Goal: Task Accomplishment & Management: Use online tool/utility

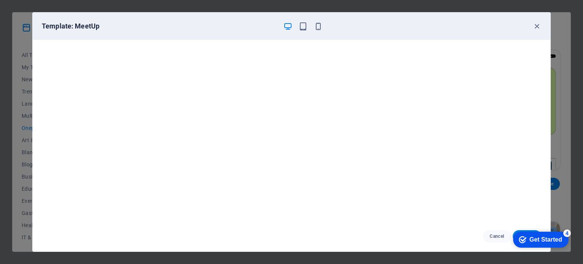
scroll to position [304, 0]
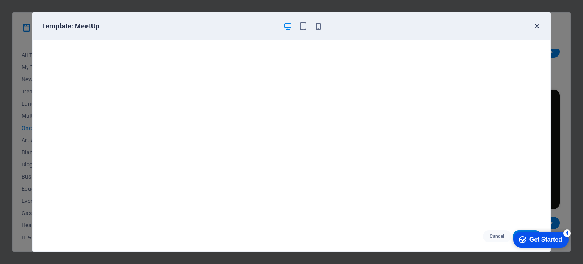
click at [534, 27] on icon "button" at bounding box center [536, 26] width 9 height 9
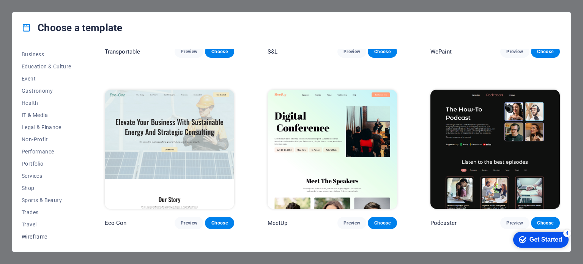
scroll to position [0, 0]
click at [49, 113] on span "Multipager" at bounding box center [47, 116] width 50 height 6
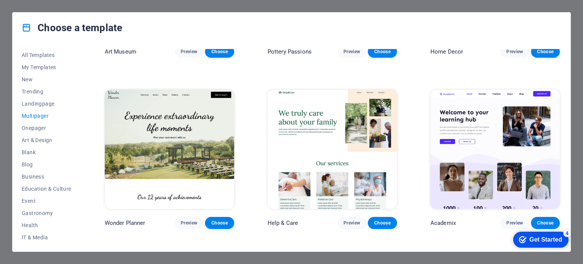
click at [307, 130] on img at bounding box center [332, 149] width 129 height 119
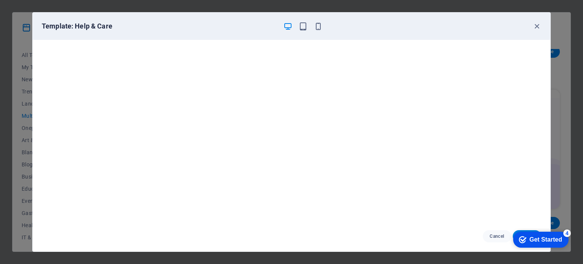
click at [530, 238] on div "Get Started" at bounding box center [545, 239] width 33 height 7
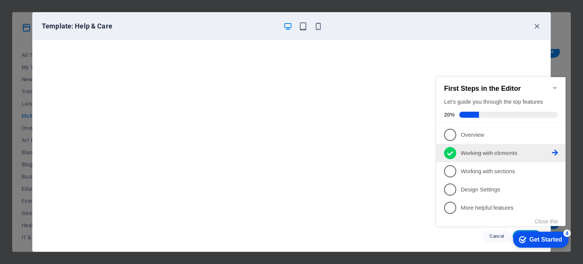
click at [468, 154] on p "Working with elements - completed" at bounding box center [506, 153] width 91 height 8
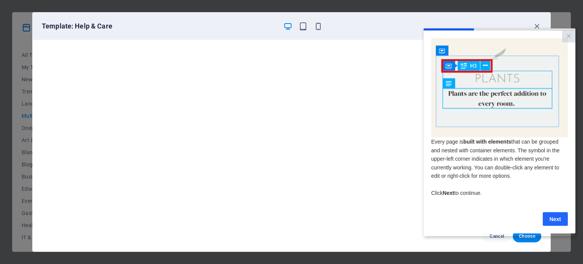
click at [554, 220] on link "Next" at bounding box center [555, 219] width 25 height 14
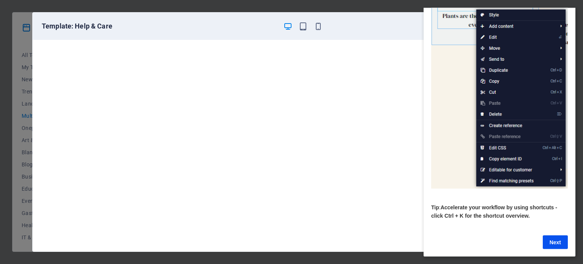
scroll to position [80, 0]
click at [557, 237] on link "Next" at bounding box center [555, 242] width 25 height 14
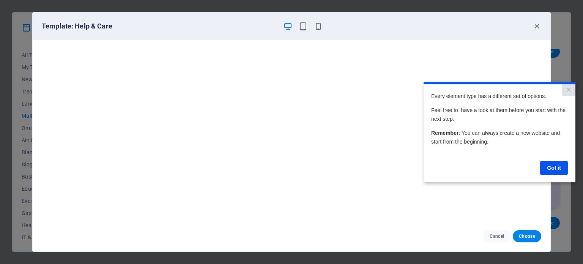
scroll to position [0, 0]
click at [550, 170] on link "Got it" at bounding box center [554, 168] width 28 height 14
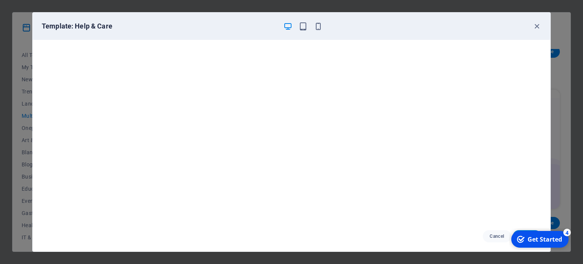
click at [546, 241] on div "Get Started" at bounding box center [544, 239] width 35 height 8
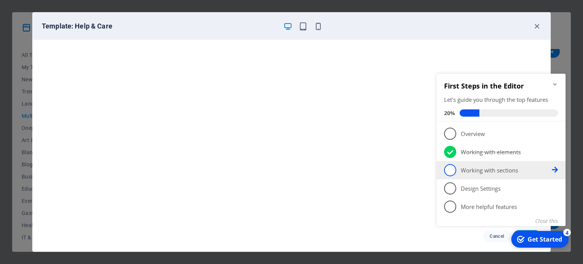
click at [501, 172] on p "Working with sections - incomplete" at bounding box center [506, 170] width 91 height 8
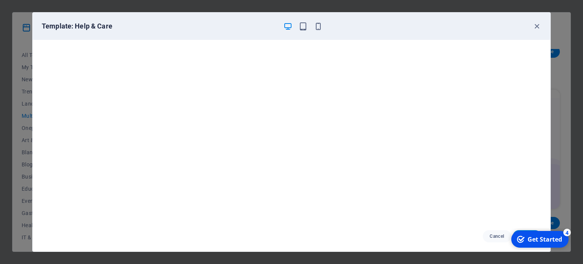
click at [543, 240] on div "Get Started" at bounding box center [544, 239] width 35 height 8
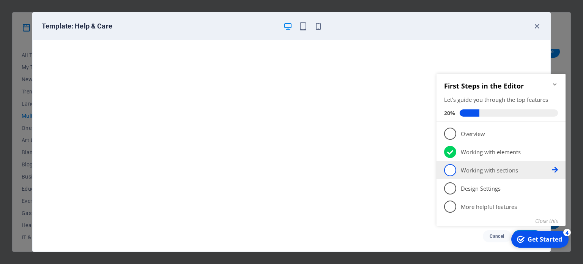
click at [556, 136] on icon at bounding box center [555, 133] width 6 height 6
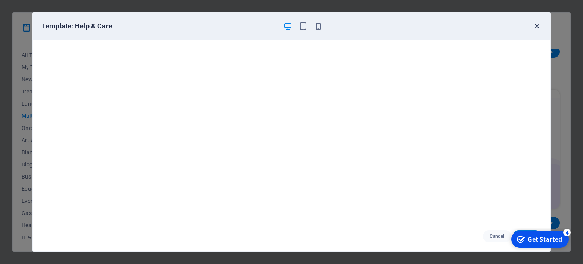
click at [538, 30] on icon "button" at bounding box center [536, 26] width 9 height 9
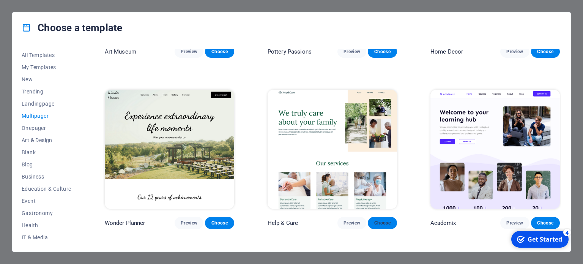
click at [379, 222] on span "Choose" at bounding box center [382, 223] width 17 height 6
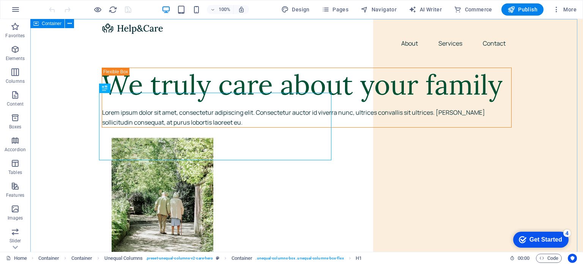
click at [39, 25] on div "Container" at bounding box center [47, 23] width 34 height 9
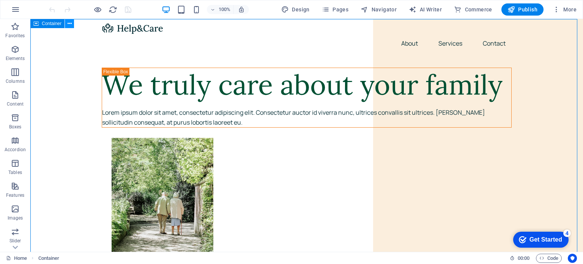
click at [65, 25] on button at bounding box center [69, 23] width 9 height 9
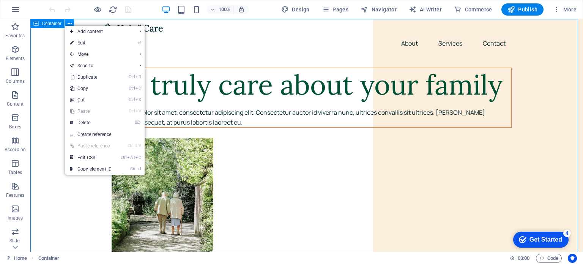
click at [65, 25] on button at bounding box center [69, 23] width 9 height 9
click at [73, 23] on button at bounding box center [69, 23] width 9 height 9
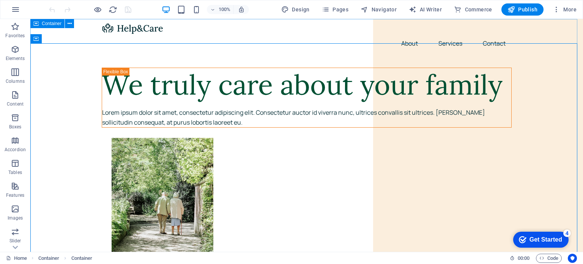
click at [38, 25] on icon at bounding box center [35, 23] width 5 height 9
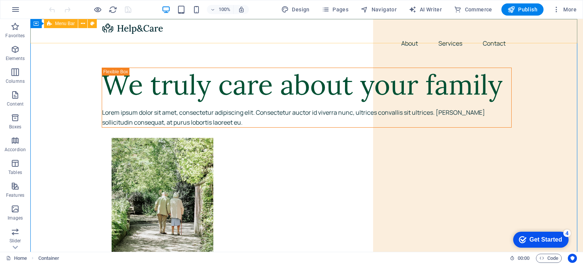
click at [49, 28] on div "Container Menu Bar" at bounding box center [65, 23] width 71 height 9
click at [62, 23] on span "Menu Bar" at bounding box center [65, 23] width 20 height 5
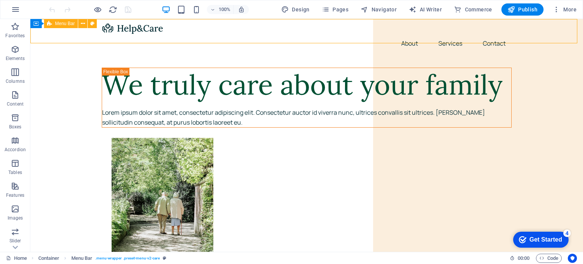
click at [62, 23] on span "Menu Bar" at bounding box center [65, 23] width 20 height 5
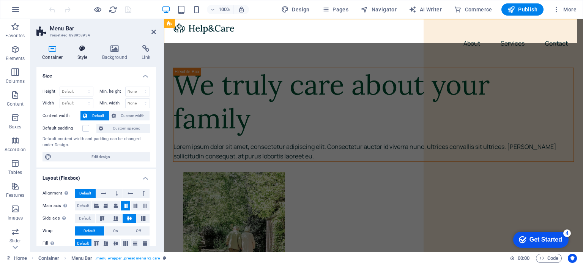
click at [83, 49] on icon at bounding box center [83, 49] width 22 height 8
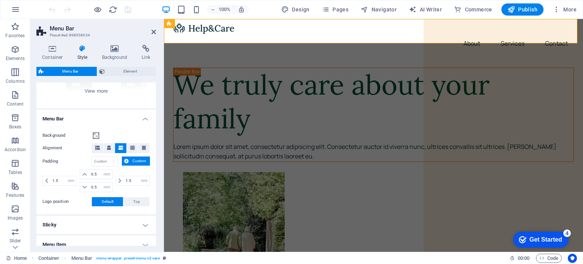
scroll to position [114, 0]
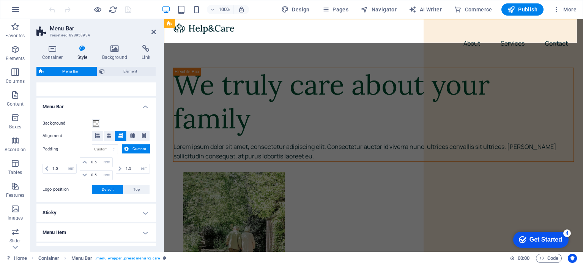
click at [57, 125] on label "Background" at bounding box center [67, 123] width 49 height 9
click at [92, 125] on button "Background" at bounding box center [96, 123] width 8 height 8
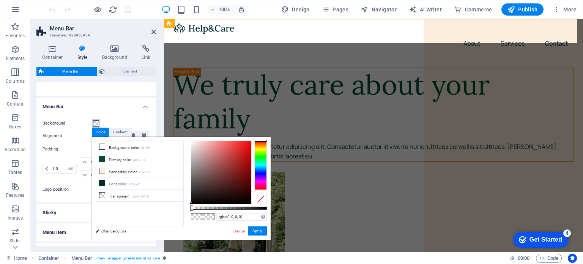
click at [263, 173] on div at bounding box center [261, 164] width 12 height 49
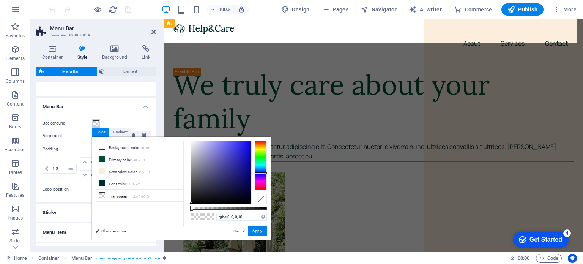
type input "rgba(61, 58, 175, 0)"
click at [231, 160] on div at bounding box center [221, 172] width 60 height 63
click at [260, 231] on button "Apply" at bounding box center [257, 230] width 19 height 9
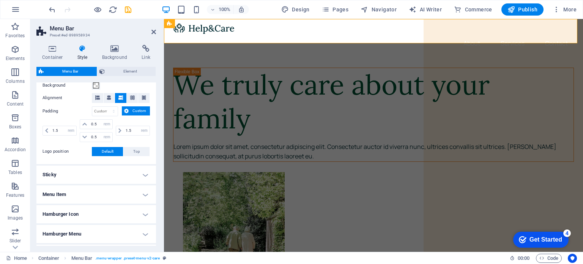
scroll to position [190, 0]
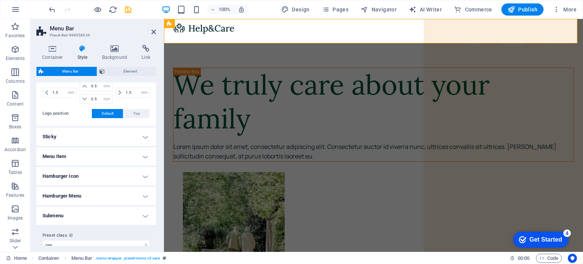
click at [77, 131] on h4 "Sticky" at bounding box center [96, 137] width 120 height 18
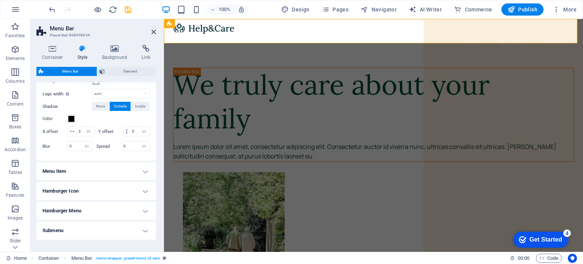
scroll to position [304, 0]
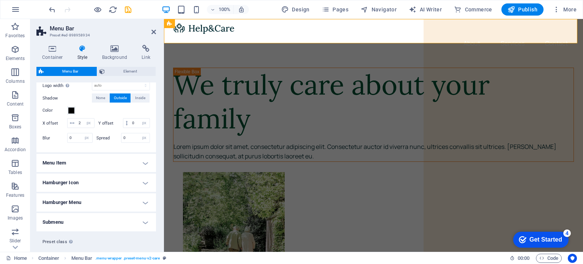
click at [69, 172] on h4 "Menu Item" at bounding box center [96, 163] width 120 height 18
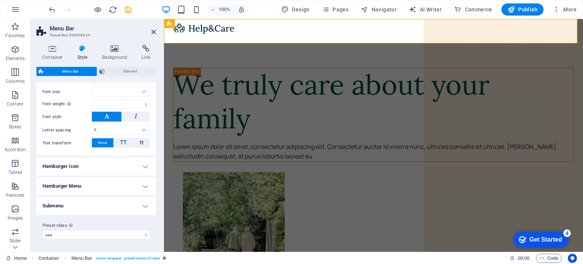
scroll to position [498, 0]
click at [67, 168] on h4 "Hamburger Icon" at bounding box center [96, 166] width 120 height 18
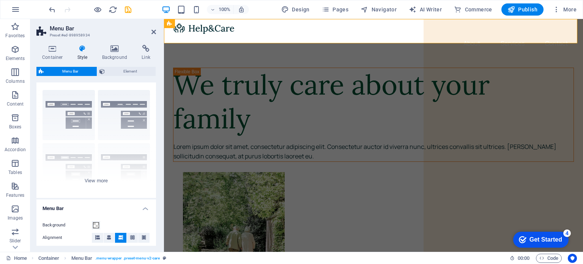
scroll to position [0, 0]
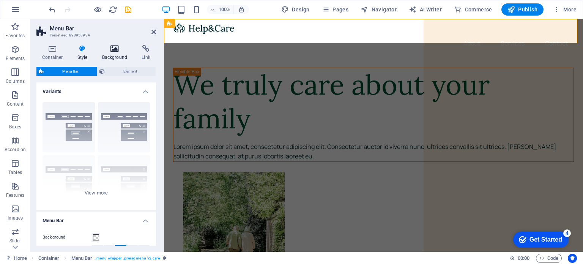
click at [113, 54] on h4 "Background" at bounding box center [116, 53] width 40 height 16
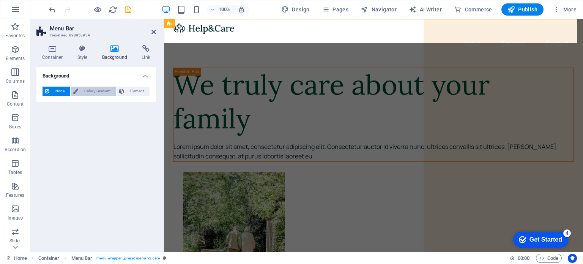
click at [90, 91] on span "Color / Gradient" at bounding box center [96, 91] width 33 height 9
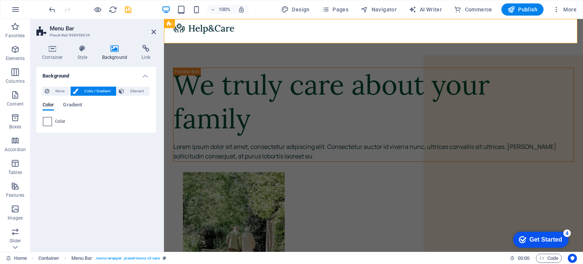
click at [47, 121] on span at bounding box center [47, 121] width 8 height 8
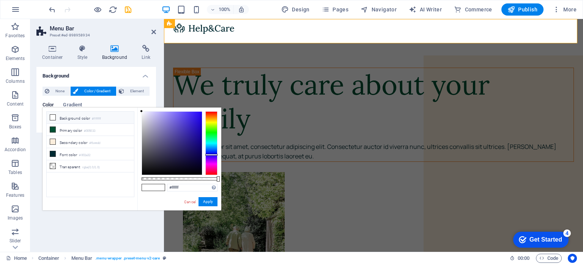
click at [209, 154] on div at bounding box center [211, 143] width 12 height 64
click at [172, 141] on div at bounding box center [172, 143] width 60 height 63
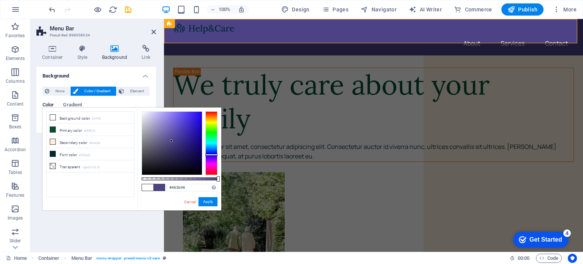
click at [178, 137] on div at bounding box center [172, 143] width 60 height 63
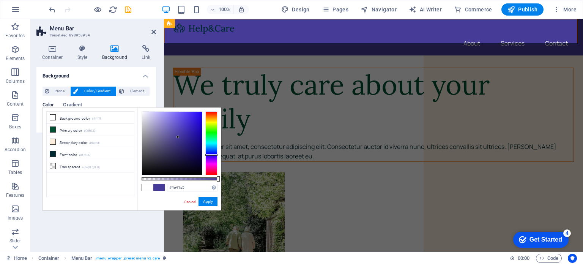
click at [178, 133] on div at bounding box center [172, 143] width 60 height 63
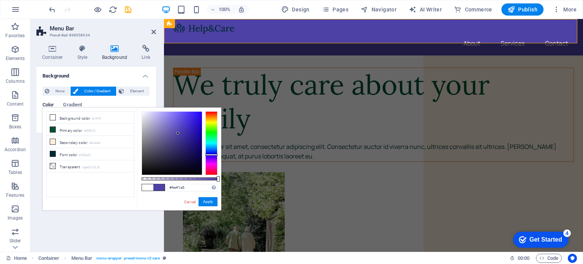
type input "#493d99"
click at [178, 136] on div at bounding box center [172, 143] width 60 height 63
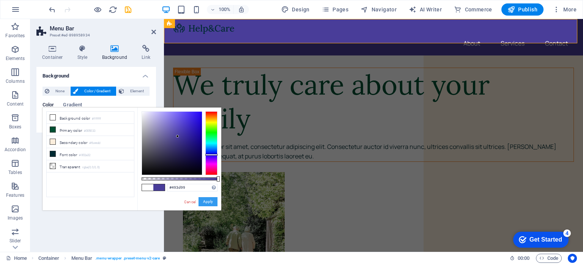
click at [205, 202] on button "Apply" at bounding box center [207, 201] width 19 height 9
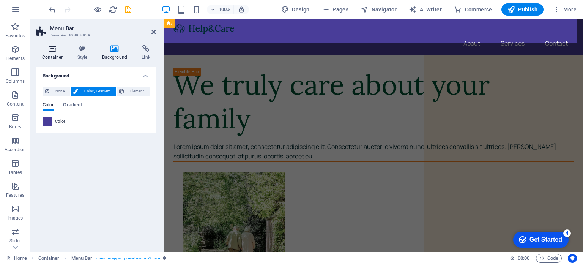
click at [54, 56] on h4 "Container" at bounding box center [53, 53] width 35 height 16
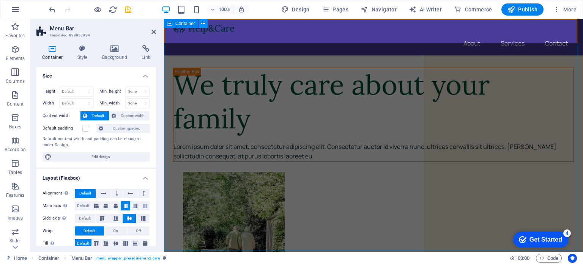
click at [202, 24] on icon at bounding box center [203, 24] width 4 height 8
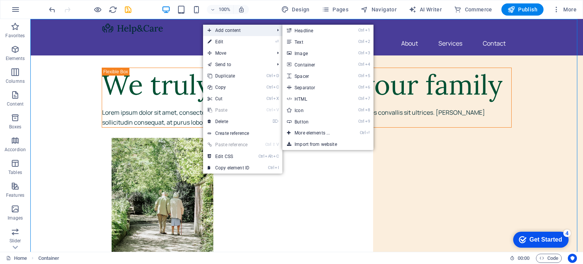
click at [214, 27] on span "Add content" at bounding box center [237, 30] width 68 height 11
click at [307, 31] on link "Ctrl 1 Headline" at bounding box center [313, 30] width 63 height 11
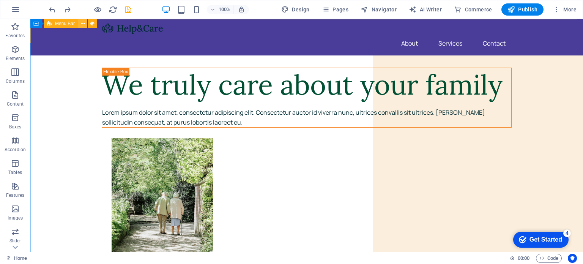
click at [84, 24] on icon at bounding box center [83, 24] width 4 height 8
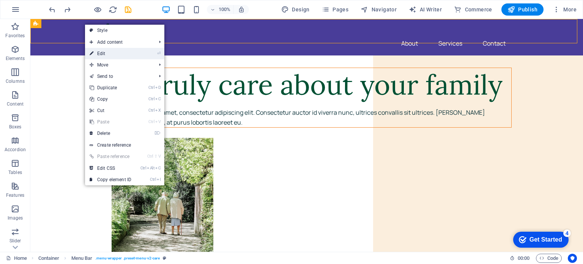
click at [128, 52] on link "⏎ Edit" at bounding box center [110, 53] width 51 height 11
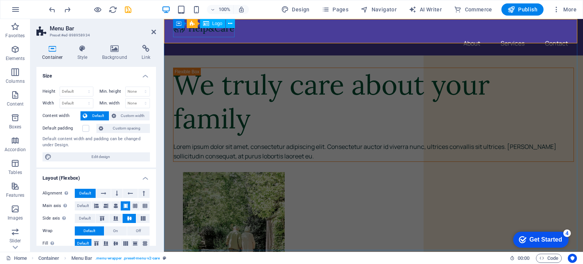
click at [191, 31] on div at bounding box center [373, 28] width 401 height 12
click at [208, 24] on icon at bounding box center [206, 23] width 6 height 9
click at [231, 24] on icon at bounding box center [230, 24] width 4 height 8
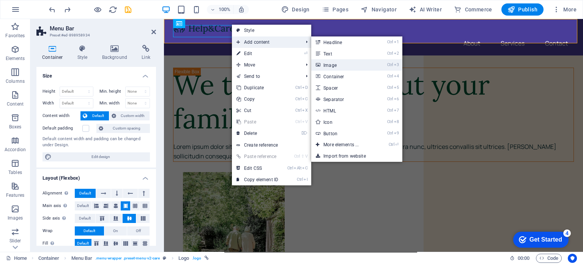
click at [331, 65] on link "Ctrl 3 Image" at bounding box center [342, 64] width 63 height 11
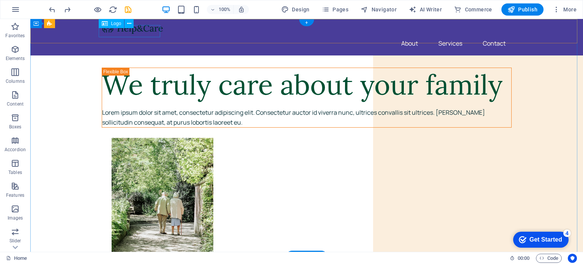
click at [128, 34] on div at bounding box center [307, 28] width 410 height 12
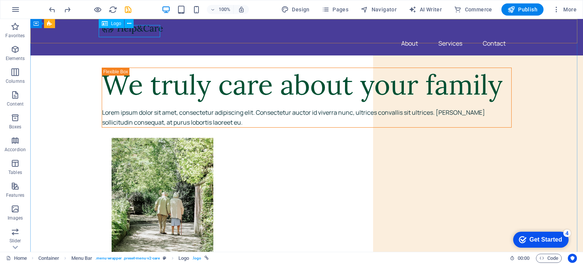
click at [111, 26] on div "Logo" at bounding box center [111, 23] width 25 height 9
select select "px"
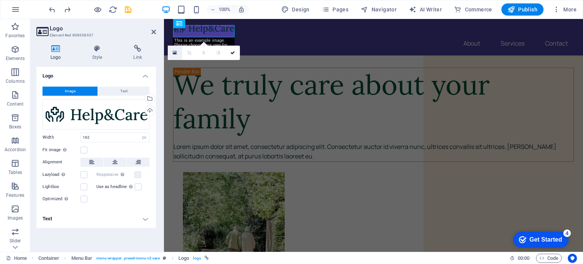
click at [176, 53] on icon at bounding box center [175, 52] width 4 height 5
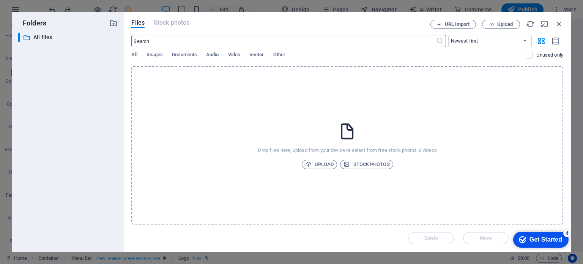
click at [183, 38] on input "text" at bounding box center [283, 41] width 304 height 12
click at [440, 41] on icon at bounding box center [440, 41] width 8 height 8
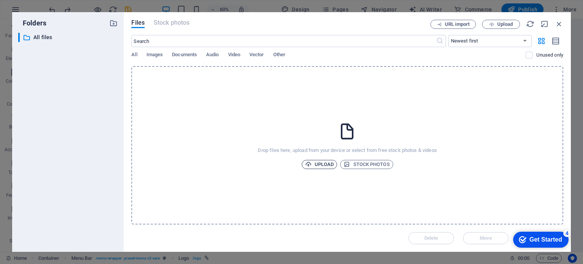
click at [322, 166] on span "Upload" at bounding box center [319, 164] width 29 height 9
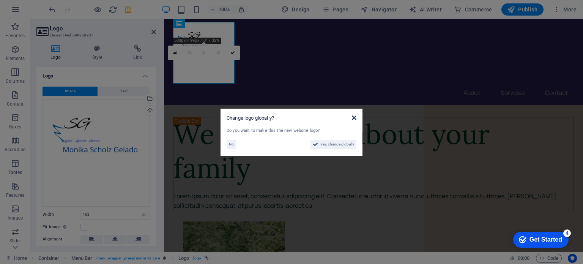
click at [352, 118] on icon at bounding box center [354, 118] width 5 height 6
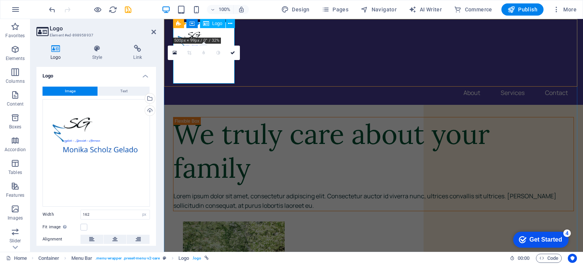
click at [208, 33] on div at bounding box center [373, 52] width 401 height 61
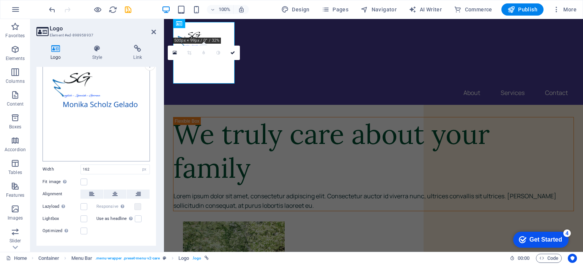
scroll to position [57, 0]
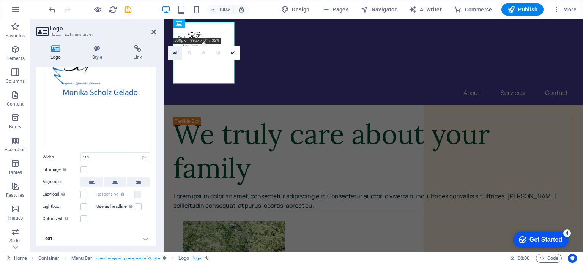
click at [175, 53] on icon at bounding box center [175, 52] width 4 height 5
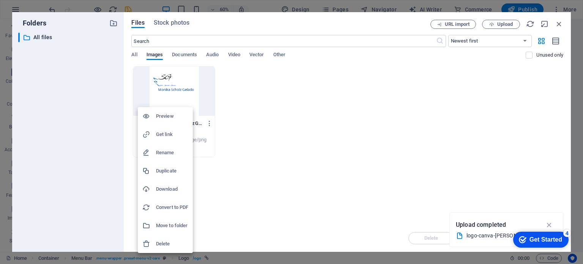
click at [157, 121] on li "Preview" at bounding box center [165, 116] width 55 height 18
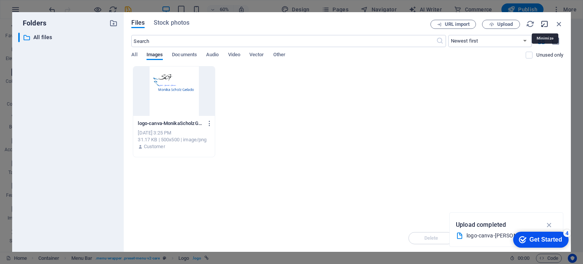
click at [543, 24] on icon "button" at bounding box center [544, 24] width 8 height 8
select select "image"
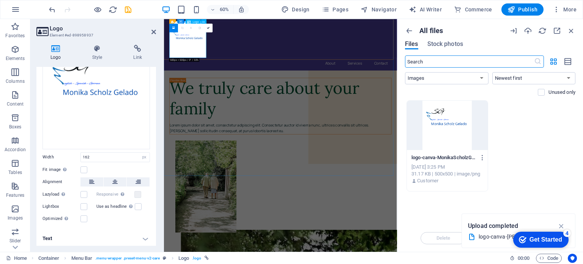
click at [220, 54] on div at bounding box center [358, 52] width 370 height 61
click at [208, 27] on icon at bounding box center [208, 28] width 3 height 3
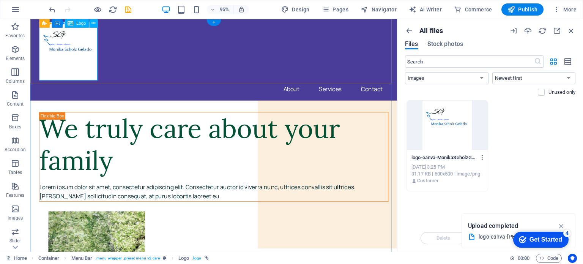
click at [64, 72] on div at bounding box center [223, 52] width 368 height 61
click at [62, 44] on div at bounding box center [223, 52] width 368 height 61
click at [58, 39] on div at bounding box center [223, 52] width 368 height 61
select select "px"
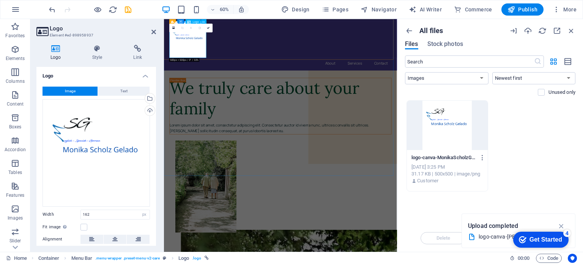
click at [190, 66] on div at bounding box center [358, 52] width 370 height 61
click at [96, 54] on h4 "Style" at bounding box center [98, 53] width 41 height 16
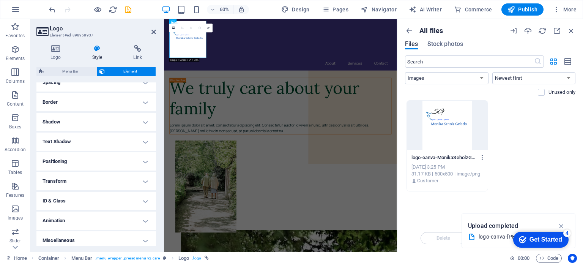
scroll to position [157, 0]
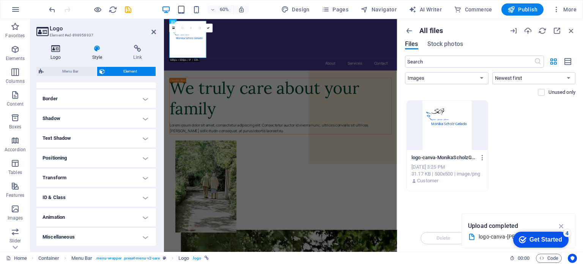
click at [54, 50] on icon at bounding box center [55, 49] width 39 height 8
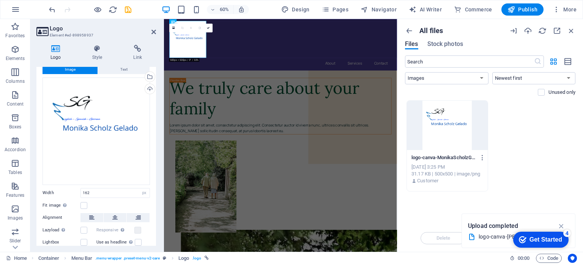
scroll to position [38, 0]
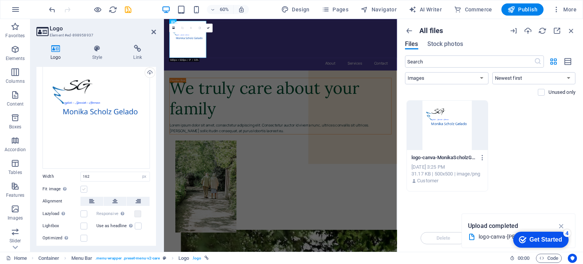
click at [83, 187] on label at bounding box center [83, 189] width 7 height 7
click at [0, 0] on input "Fit image Automatically fit image to a fixed width and height" at bounding box center [0, 0] width 0 height 0
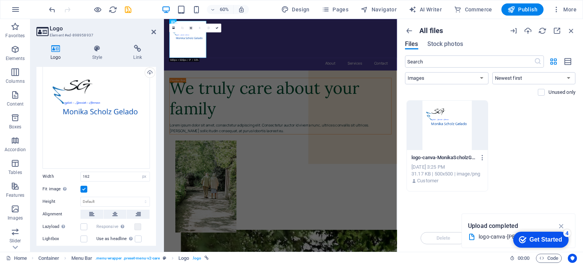
click at [83, 187] on label at bounding box center [83, 189] width 7 height 7
click at [0, 0] on input "Fit image Automatically fit image to a fixed width and height" at bounding box center [0, 0] width 0 height 0
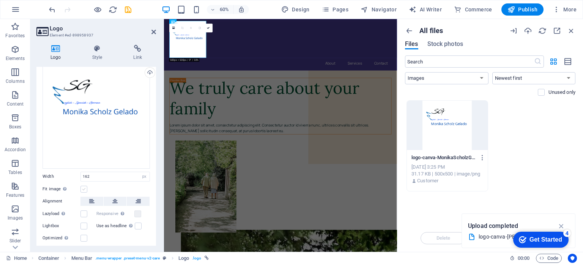
click at [83, 187] on label at bounding box center [83, 189] width 7 height 7
click at [0, 0] on input "Fit image Automatically fit image to a fixed width and height" at bounding box center [0, 0] width 0 height 0
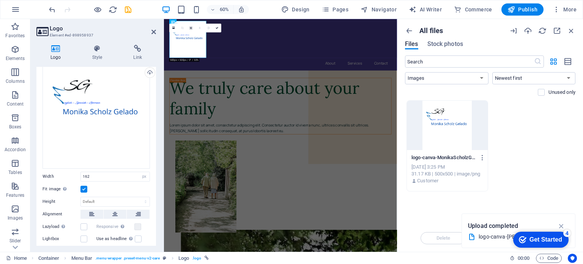
click at [83, 187] on label at bounding box center [83, 189] width 7 height 7
click at [0, 0] on input "Fit image Automatically fit image to a fixed width and height" at bounding box center [0, 0] width 0 height 0
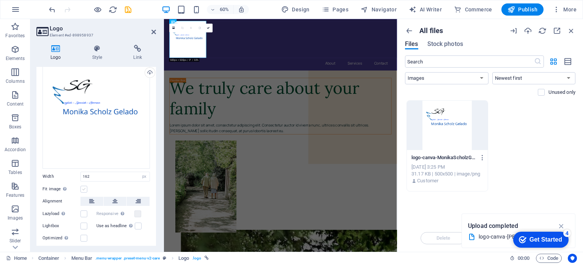
click at [83, 187] on label at bounding box center [83, 189] width 7 height 7
click at [0, 0] on input "Fit image Automatically fit image to a fixed width and height" at bounding box center [0, 0] width 0 height 0
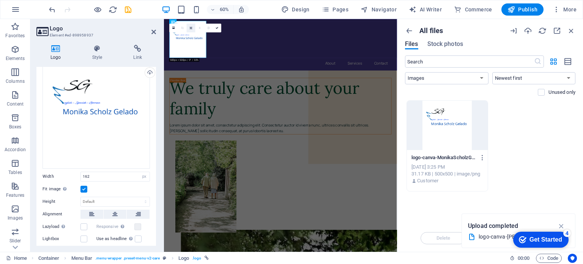
click at [192, 29] on link at bounding box center [191, 28] width 9 height 9
click at [190, 44] on icon at bounding box center [191, 43] width 3 height 3
click at [206, 63] on div at bounding box center [358, 52] width 370 height 61
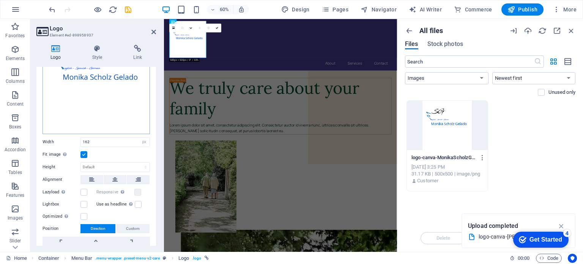
scroll to position [108, 0]
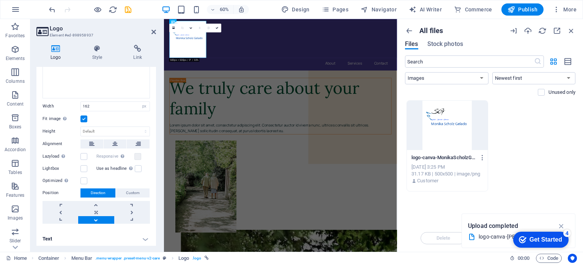
click at [154, 27] on h2 "Logo" at bounding box center [103, 28] width 106 height 7
click at [154, 30] on icon at bounding box center [153, 32] width 5 height 6
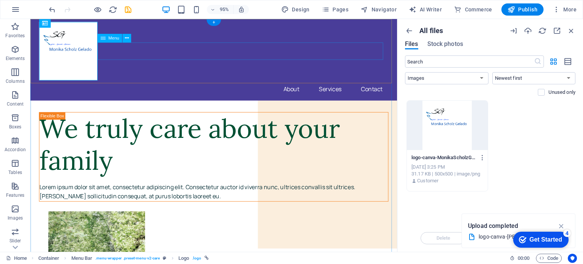
click at [144, 83] on nav "About Services Contact" at bounding box center [223, 92] width 368 height 18
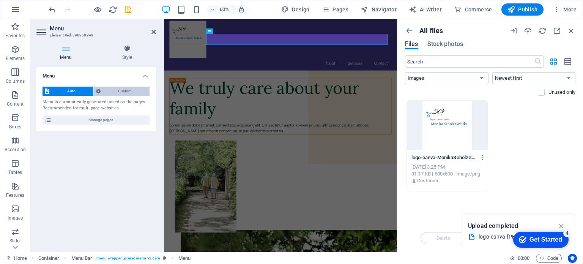
click at [126, 90] on span "Custom" at bounding box center [125, 91] width 45 height 9
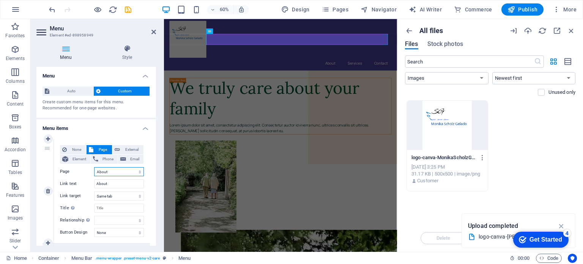
click at [103, 171] on select "Home About Services Contact Legal Notice Privacy" at bounding box center [119, 171] width 50 height 9
click at [112, 173] on select "Home About Services Contact Legal Notice Privacy" at bounding box center [119, 171] width 50 height 9
click at [112, 174] on select "Home About Services Contact Legal Notice Privacy" at bounding box center [119, 171] width 50 height 9
click at [113, 172] on select "Home About Services Contact Legal Notice Privacy" at bounding box center [119, 171] width 50 height 9
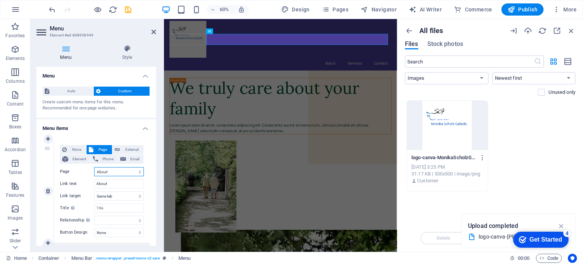
click at [114, 173] on select "Home About Services Contact Legal Notice Privacy" at bounding box center [119, 171] width 50 height 9
click at [115, 184] on input "About" at bounding box center [119, 183] width 50 height 9
drag, startPoint x: 115, startPoint y: 184, endPoint x: 91, endPoint y: 186, distance: 24.0
click at [91, 186] on div "Link text About" at bounding box center [102, 183] width 84 height 9
type input "Español"
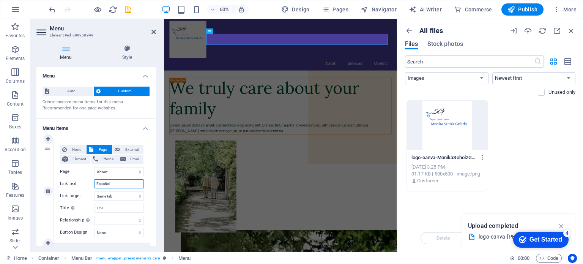
select select
type input "Español"
click at [88, 198] on label "Link target" at bounding box center [77, 195] width 34 height 9
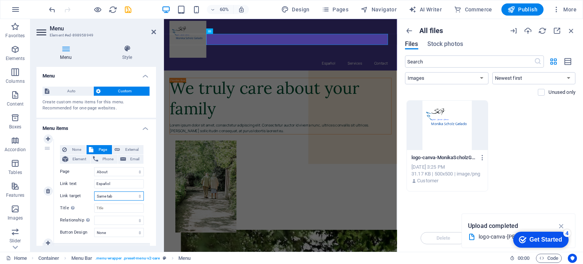
click at [94, 198] on select "New tab Same tab Overlay" at bounding box center [119, 195] width 50 height 9
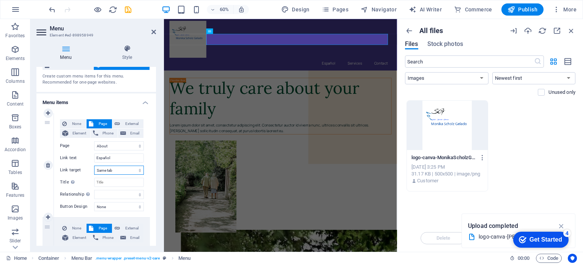
scroll to position [38, 0]
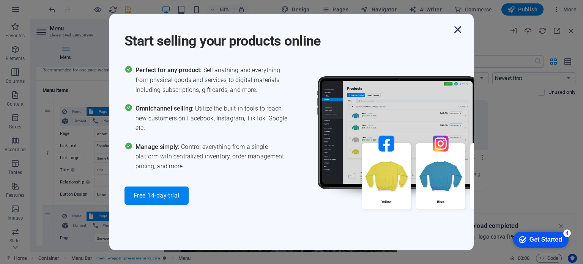
click at [455, 28] on icon "button" at bounding box center [458, 30] width 14 height 14
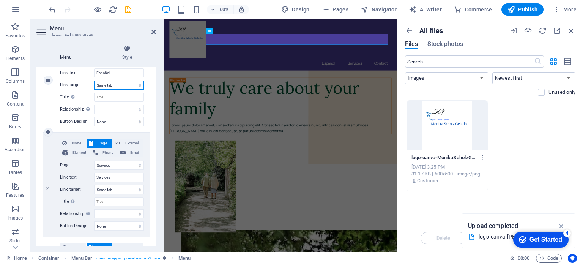
scroll to position [114, 0]
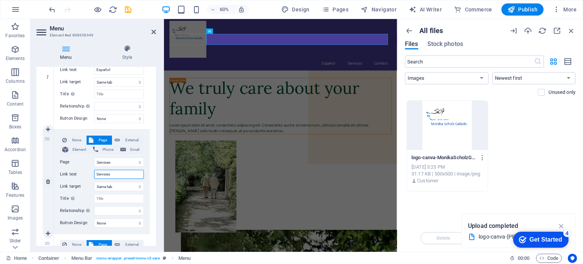
click at [100, 173] on input "Services" at bounding box center [119, 174] width 50 height 9
type input "Deutsch"
select select
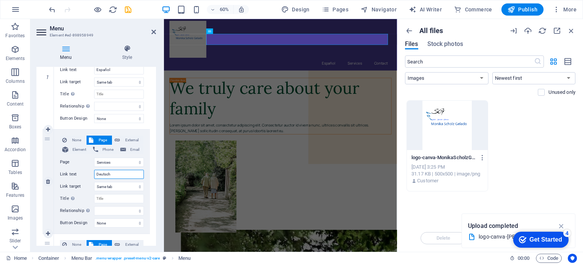
select select
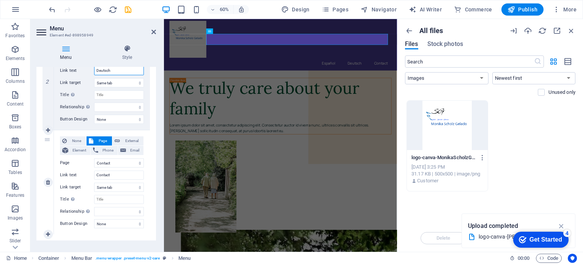
scroll to position [227, 0]
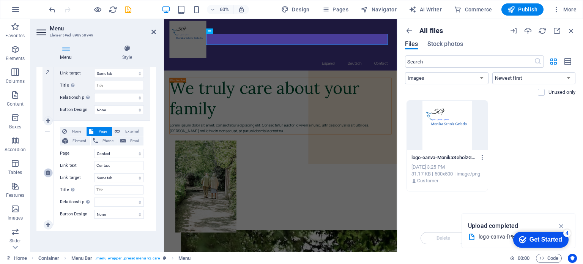
type input "Deutsch"
click at [49, 174] on icon at bounding box center [48, 172] width 4 height 5
select select
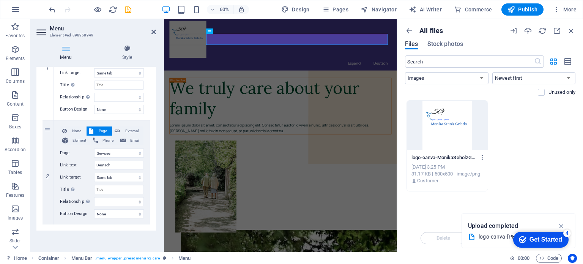
scroll to position [123, 0]
click at [279, 66] on div "Español Deutsch" at bounding box center [358, 62] width 388 height 86
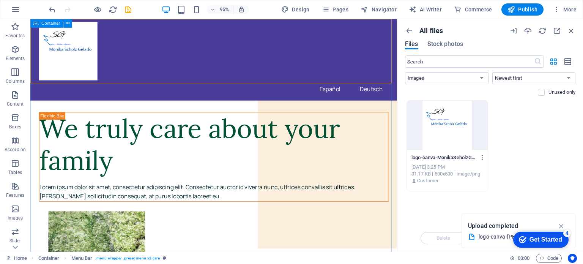
click at [51, 27] on div "Container" at bounding box center [46, 23] width 33 height 9
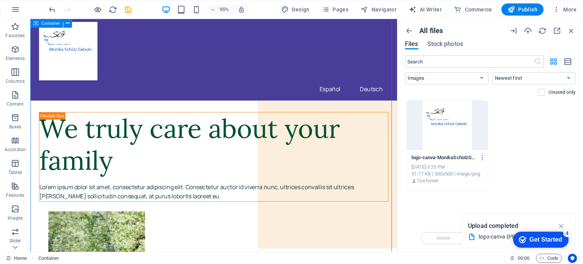
click at [51, 27] on div "Container" at bounding box center [46, 23] width 33 height 9
select select "header"
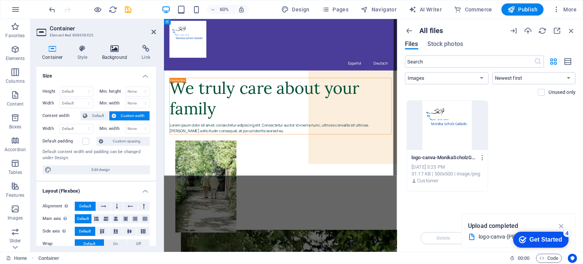
click at [113, 51] on icon at bounding box center [114, 49] width 37 height 8
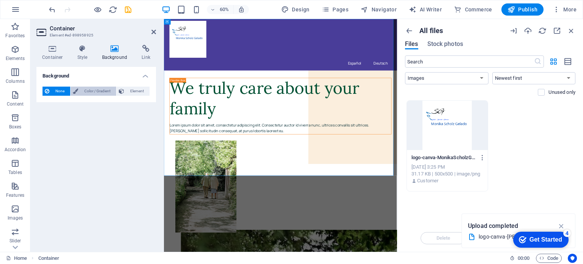
click at [80, 90] on span "Color / Gradient" at bounding box center [96, 91] width 33 height 9
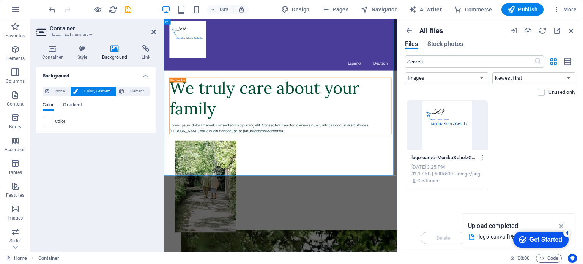
click at [53, 123] on div "Color" at bounding box center [96, 121] width 107 height 9
click at [49, 121] on span at bounding box center [47, 121] width 8 height 8
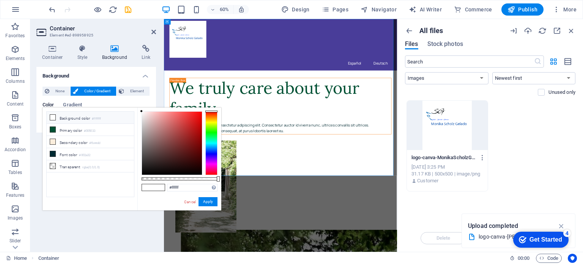
click at [63, 116] on li "Background color #ffffff" at bounding box center [90, 118] width 87 height 12
click at [53, 116] on icon at bounding box center [52, 117] width 5 height 5
click at [208, 111] on div at bounding box center [211, 111] width 12 height 2
type input "#f5f3f3"
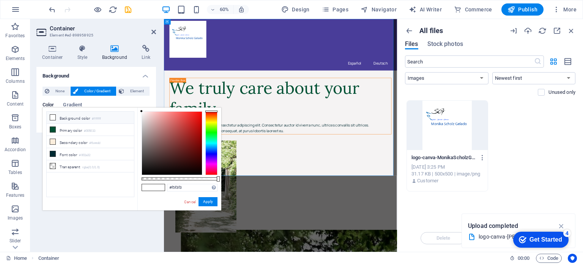
click at [142, 113] on div at bounding box center [172, 143] width 60 height 63
click at [143, 109] on div "#f5f3f3 Supported formats #0852ed rgb(8, 82, 237) rgba(8, 82, 237, 90%) hsv(221…" at bounding box center [179, 213] width 84 height 213
click at [142, 110] on div "#f5f3f3 Supported formats #0852ed rgb(8, 82, 237) rgba(8, 82, 237, 90%) hsv(221…" at bounding box center [179, 213] width 84 height 213
click at [210, 111] on div at bounding box center [211, 111] width 12 height 2
drag, startPoint x: 209, startPoint y: 197, endPoint x: 75, endPoint y: 300, distance: 169.3
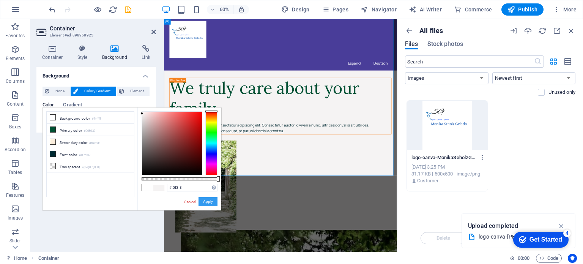
click at [209, 197] on button "Apply" at bounding box center [207, 201] width 19 height 9
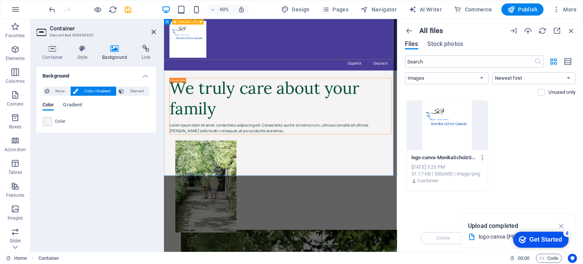
click at [339, 66] on div "Español Deutsch" at bounding box center [358, 62] width 388 height 86
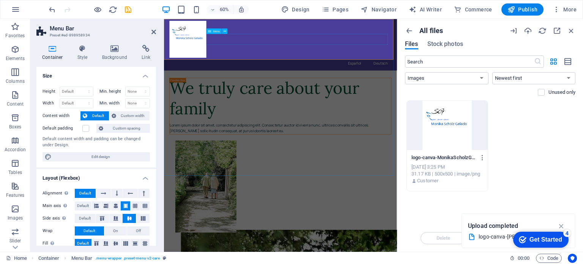
click at [258, 83] on nav "Español Deutsch" at bounding box center [358, 92] width 370 height 18
click at [299, 33] on div "Español Deutsch" at bounding box center [358, 62] width 388 height 86
click at [113, 50] on icon at bounding box center [114, 49] width 37 height 8
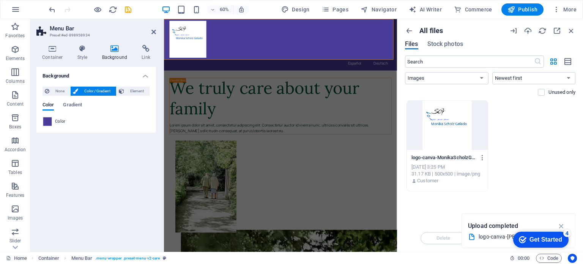
click at [57, 95] on div "None Color / Gradient Element" at bounding box center [96, 91] width 107 height 9
click at [57, 90] on span "None" at bounding box center [60, 91] width 16 height 9
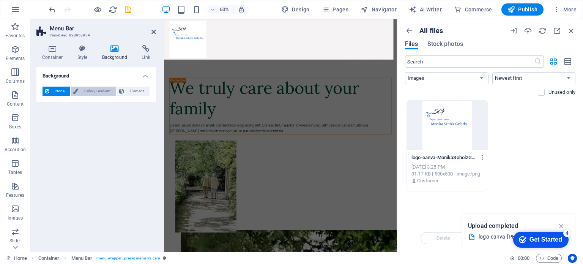
click at [96, 91] on span "Color / Gradient" at bounding box center [96, 91] width 33 height 9
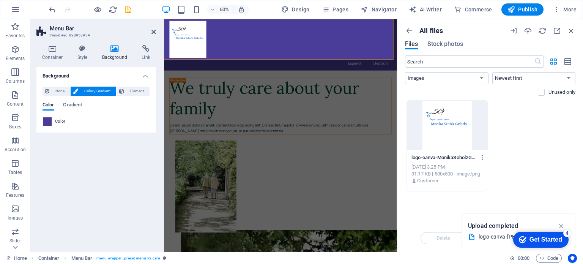
click at [90, 92] on span "Color / Gradient" at bounding box center [96, 91] width 33 height 9
click at [46, 123] on span at bounding box center [47, 121] width 8 height 8
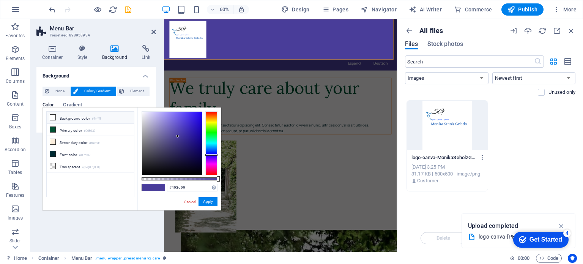
click at [53, 116] on icon at bounding box center [52, 117] width 5 height 5
type input "#ffffff"
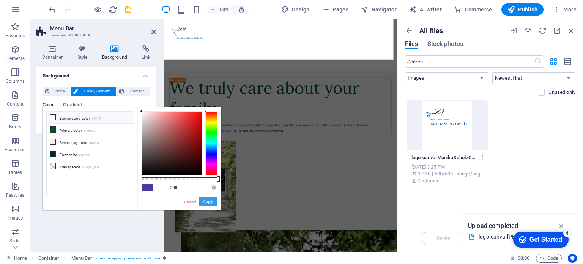
click at [202, 201] on button "Apply" at bounding box center [207, 201] width 19 height 9
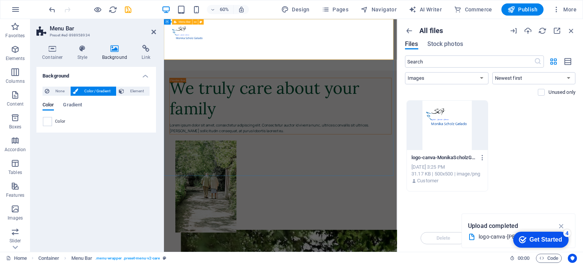
click at [439, 83] on nav "Español Deutsch" at bounding box center [358, 92] width 370 height 18
click at [213, 32] on div "Menu" at bounding box center [214, 30] width 16 height 5
select select "1"
select select
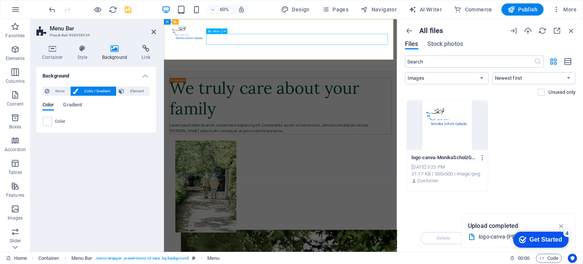
select select "2"
select select
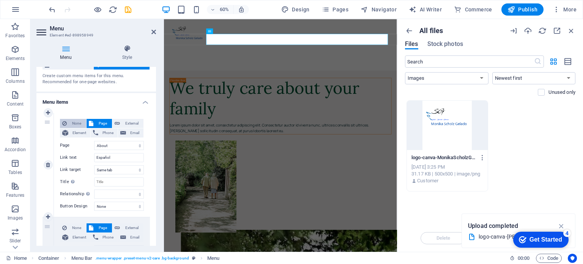
scroll to position [38, 0]
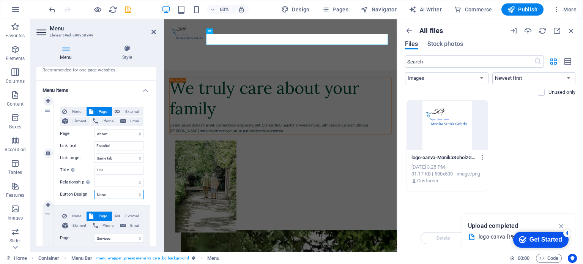
click at [128, 194] on select "None Default Primary Secondary" at bounding box center [119, 194] width 50 height 9
click at [252, 80] on div "Español Deutsch" at bounding box center [358, 62] width 388 height 86
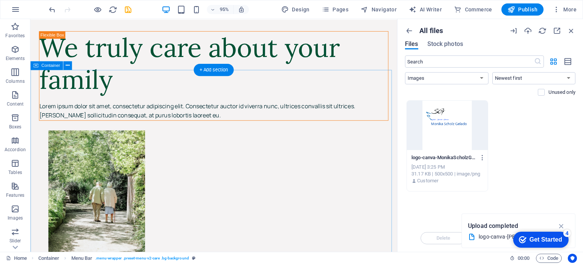
scroll to position [0, 0]
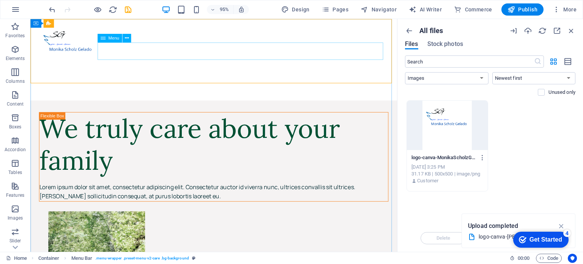
click at [104, 41] on icon at bounding box center [102, 38] width 5 height 9
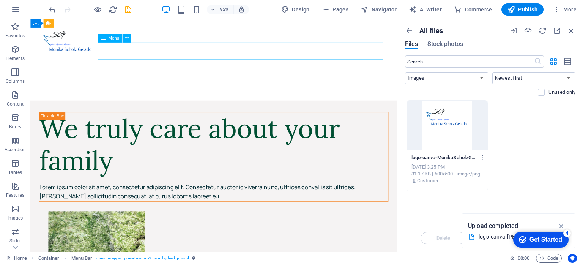
click at [104, 41] on icon at bounding box center [102, 38] width 5 height 9
select select "1"
select select
select select "2"
select select
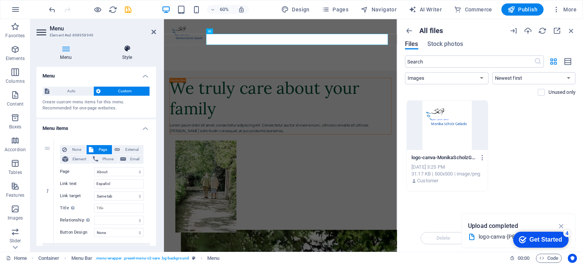
click at [125, 55] on h4 "Style" at bounding box center [127, 53] width 58 height 16
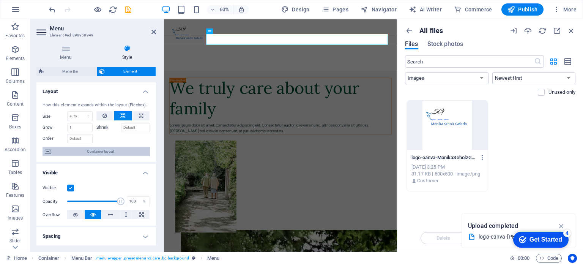
click at [50, 153] on icon at bounding box center [48, 151] width 6 height 9
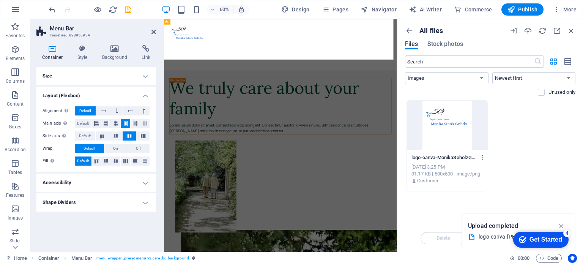
click at [144, 93] on h4 "Layout (Flexbox)" at bounding box center [96, 94] width 120 height 14
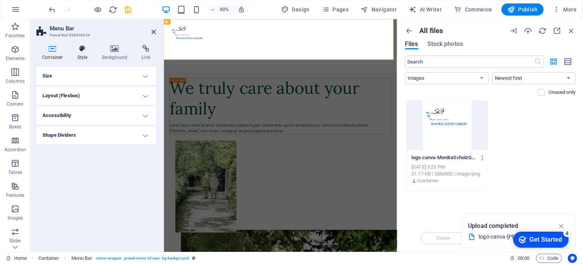
click at [81, 53] on h4 "Style" at bounding box center [84, 53] width 25 height 16
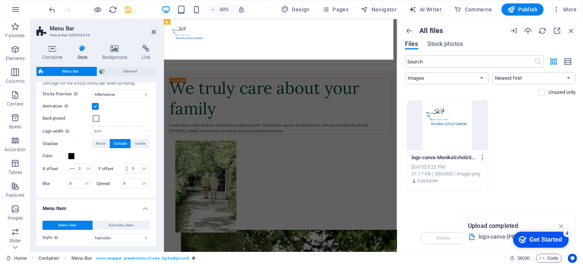
scroll to position [304, 0]
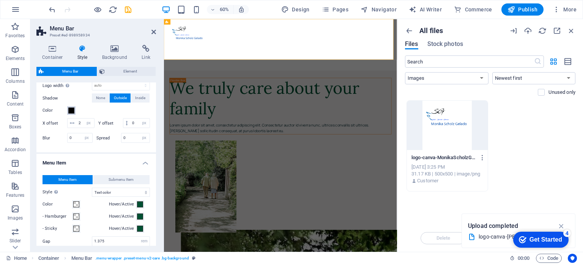
click at [69, 108] on span at bounding box center [71, 110] width 6 height 6
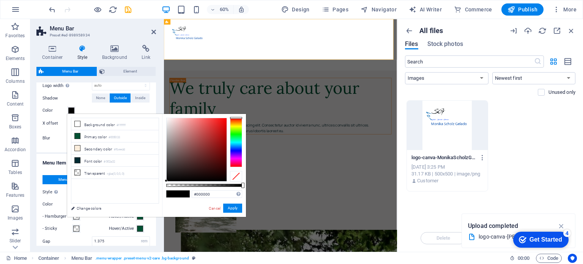
click at [233, 148] on div at bounding box center [236, 142] width 12 height 49
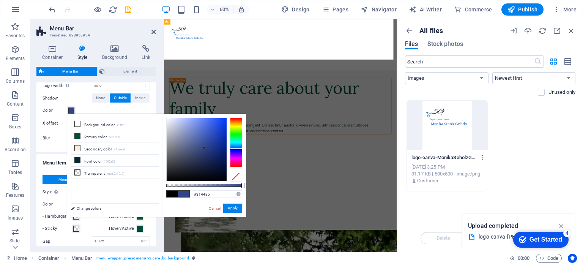
click at [204, 148] on div at bounding box center [197, 149] width 60 height 63
click at [200, 150] on div at bounding box center [197, 149] width 60 height 63
click at [203, 142] on div at bounding box center [197, 149] width 60 height 63
click at [205, 140] on div at bounding box center [197, 149] width 60 height 63
type input "#374e9c"
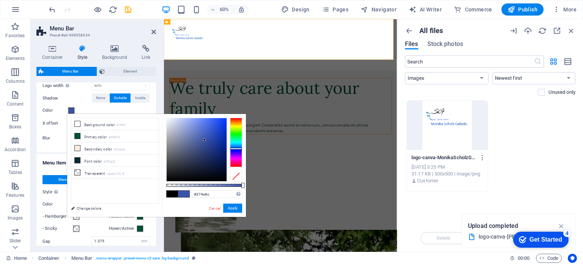
click at [205, 142] on div at bounding box center [197, 149] width 60 height 63
click at [233, 208] on button "Apply" at bounding box center [232, 207] width 19 height 9
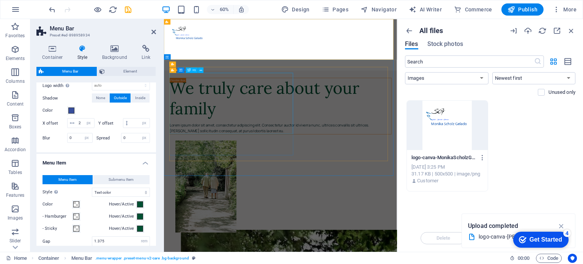
select select
click at [263, 83] on nav "Español Deutsch" at bounding box center [358, 92] width 370 height 18
click at [214, 31] on span "Menu" at bounding box center [216, 31] width 7 height 3
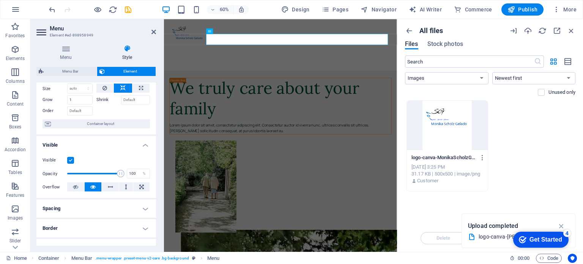
scroll to position [38, 0]
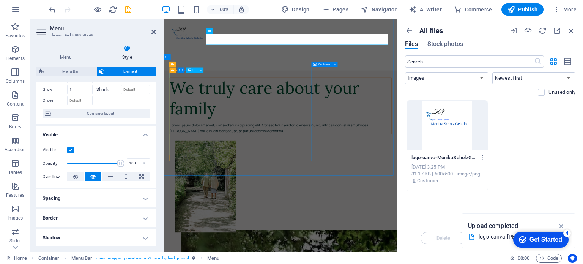
click at [310, 151] on div "We truly care about your family" at bounding box center [357, 151] width 369 height 68
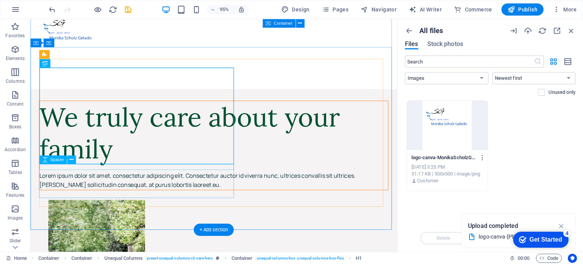
scroll to position [0, 0]
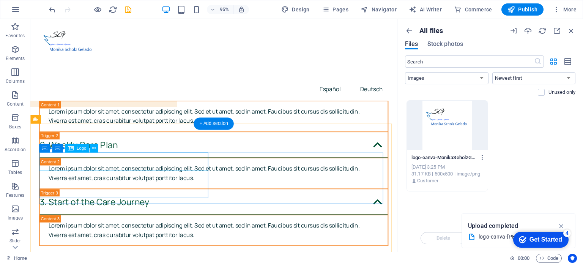
scroll to position [2977, 0]
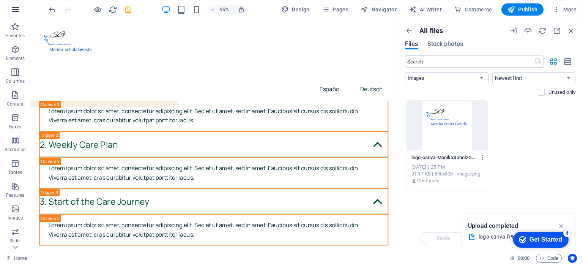
click at [13, 10] on icon "button" at bounding box center [15, 9] width 9 height 9
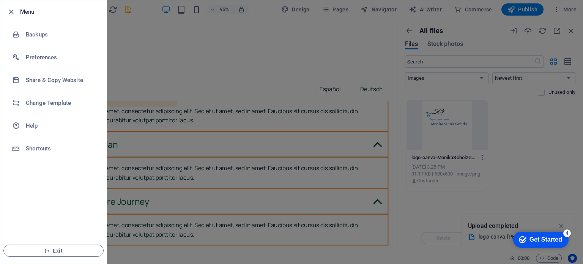
click at [255, 79] on div at bounding box center [291, 132] width 583 height 264
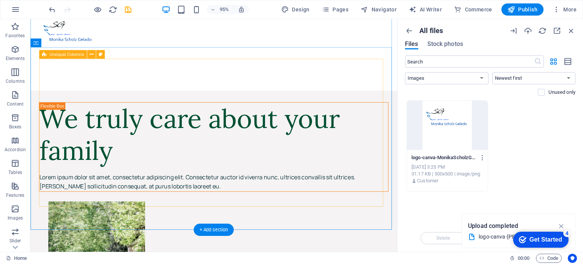
scroll to position [0, 0]
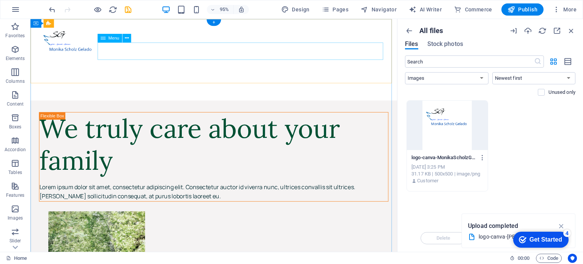
click at [346, 83] on nav "Español Deutsch" at bounding box center [223, 92] width 368 height 18
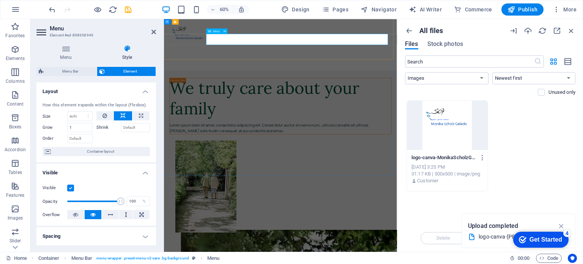
click at [214, 31] on span "Menu" at bounding box center [216, 31] width 7 height 3
click at [220, 31] on div "Menu" at bounding box center [214, 30] width 16 height 5
click at [259, 83] on nav "Español Deutsch" at bounding box center [358, 92] width 370 height 18
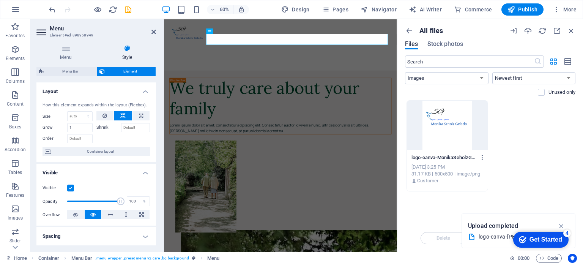
click at [69, 189] on label at bounding box center [70, 187] width 7 height 7
click at [0, 0] on input "Visible" at bounding box center [0, 0] width 0 height 0
click at [69, 189] on label at bounding box center [70, 187] width 7 height 7
click at [0, 0] on input "Visible" at bounding box center [0, 0] width 0 height 0
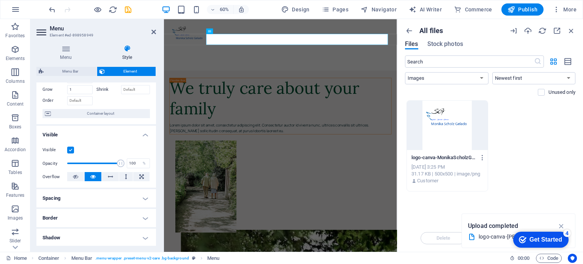
scroll to position [76, 0]
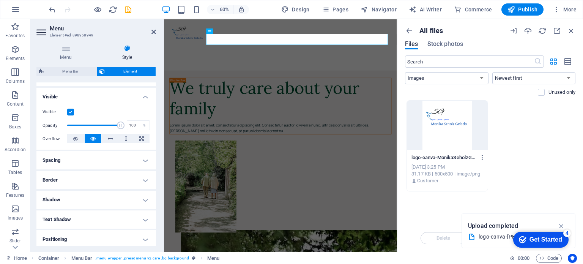
click at [79, 218] on h4 "Text Shadow" at bounding box center [96, 219] width 120 height 18
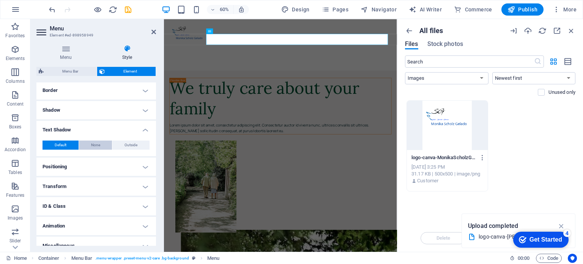
scroll to position [174, 0]
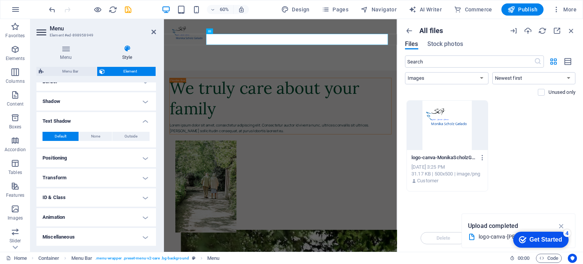
click at [82, 182] on h4 "Transform" at bounding box center [96, 177] width 120 height 18
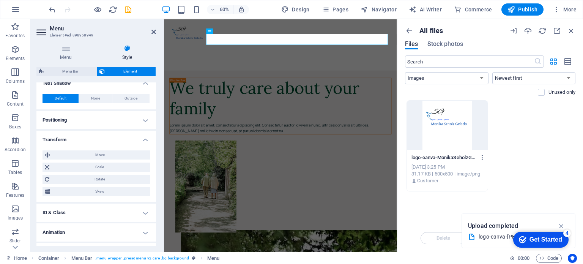
scroll to position [227, 0]
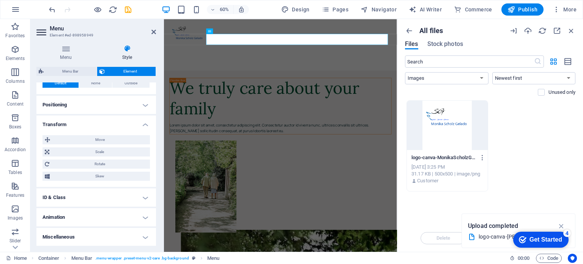
click at [83, 199] on h4 "ID & Class" at bounding box center [96, 197] width 120 height 18
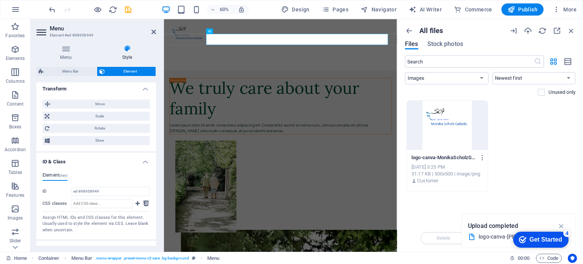
scroll to position [296, 0]
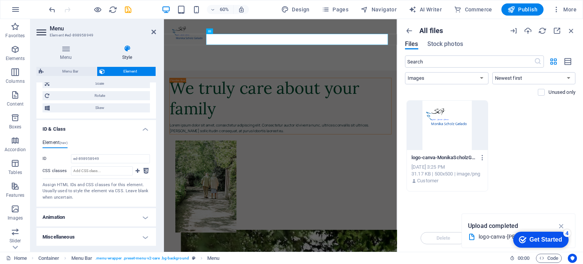
click at [83, 216] on h4 "Animation" at bounding box center [96, 217] width 120 height 18
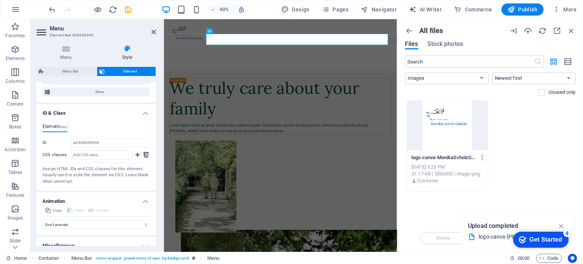
scroll to position [320, 0]
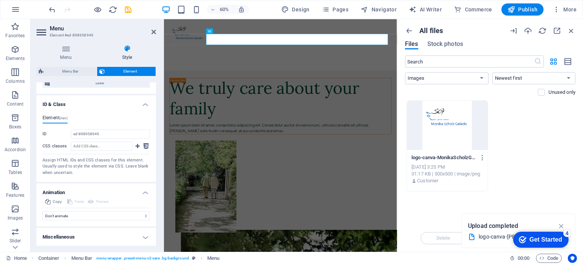
click at [87, 233] on h4 "Miscellaneous" at bounding box center [96, 237] width 120 height 18
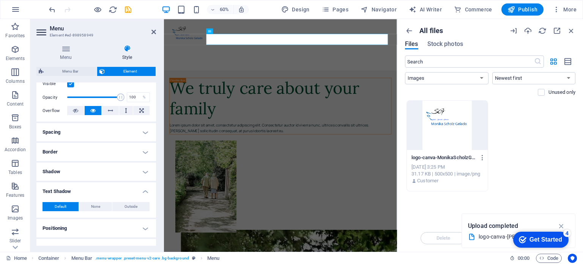
scroll to position [0, 0]
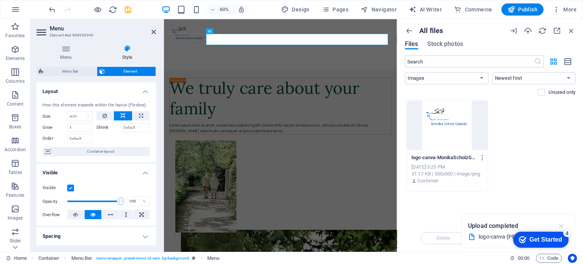
click at [562, 226] on icon "button" at bounding box center [561, 226] width 9 height 8
click at [571, 28] on icon "button" at bounding box center [571, 31] width 8 height 8
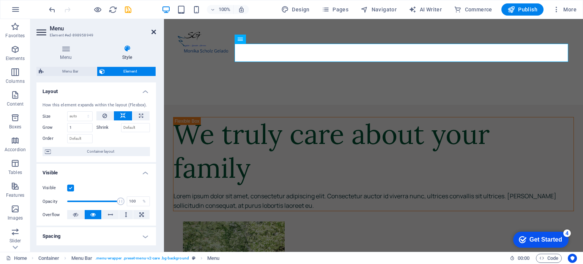
click at [154, 30] on icon at bounding box center [153, 32] width 5 height 6
